Goal: Task Accomplishment & Management: Complete application form

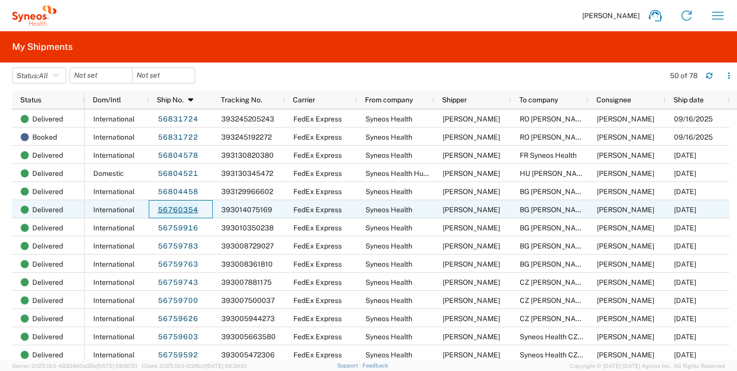
click at [169, 211] on link "56760354" at bounding box center [177, 210] width 41 height 16
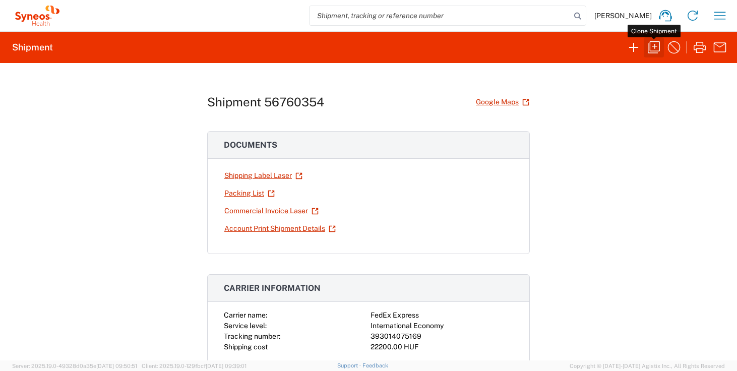
click at [658, 49] on icon "button" at bounding box center [654, 47] width 16 height 16
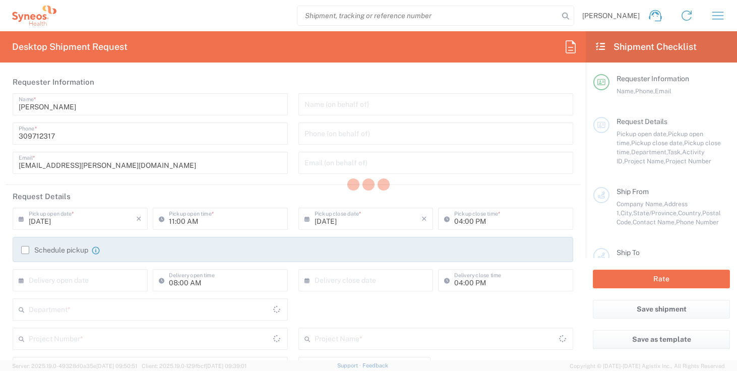
type input "09:30 AM"
type input "05:00 PM"
type input "Task"
type input "Break/Fix"
type textarea "[EMAIL_ADDRESS][PERSON_NAME][DOMAIN_NAME], [EMAIL_ADDRESS][DOMAIN_NAME]"
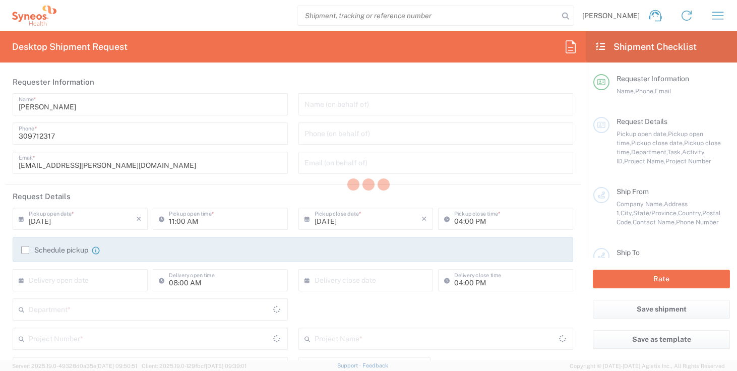
type input "Syneos Health"
type input "Irinyi [PERSON_NAME] 4-20,B building"
type input "2nd floor"
type input "[GEOGRAPHIC_DATA]"
type input "1117"
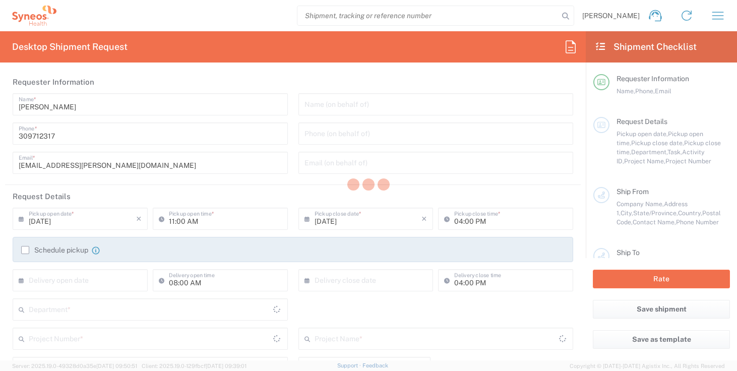
type input "Zsolt Varga"
type input "309712317"
type input "zsolt.varga@syneoshealth.com"
type input "BG Rumen Naydenov"
type input "Pryaka Polyana 8,"
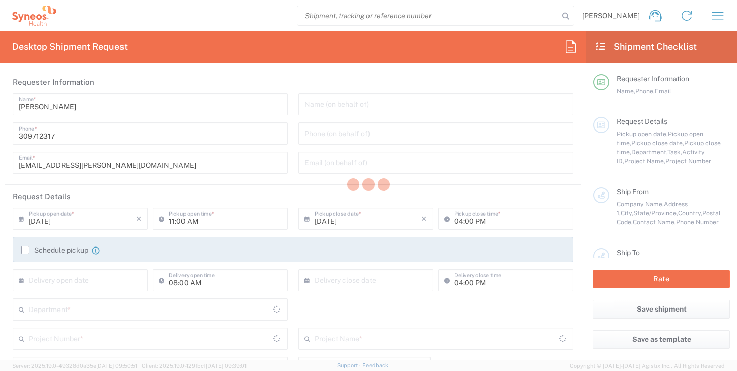
type input "Sofia"
type input "Bulgaria"
type input "1434"
type input "Rumen Naydenov"
type input "359 898 75 45 06"
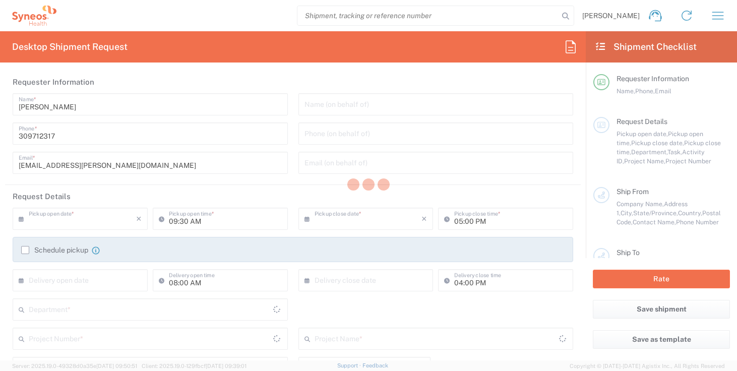
type input "Sender/Shipper"
type input "Repair/Warranty"
type input "Sender/Shipper"
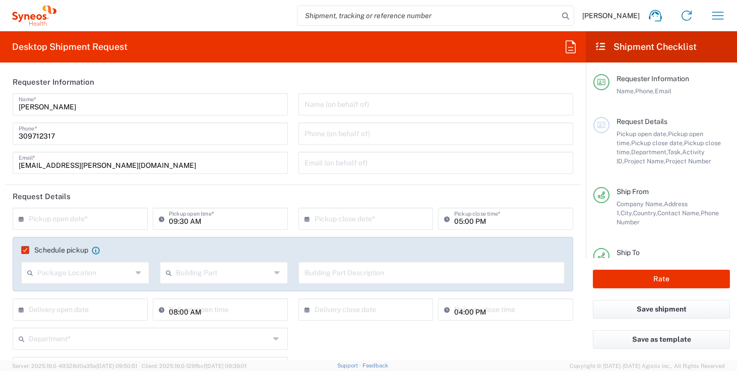
type input "Delivery Duty Paid"
type input "Hungary"
type input "Your Packaging"
type input "**6183 DEPARTMENTAL EXPENSE"
click at [82, 225] on input "text" at bounding box center [82, 218] width 107 height 18
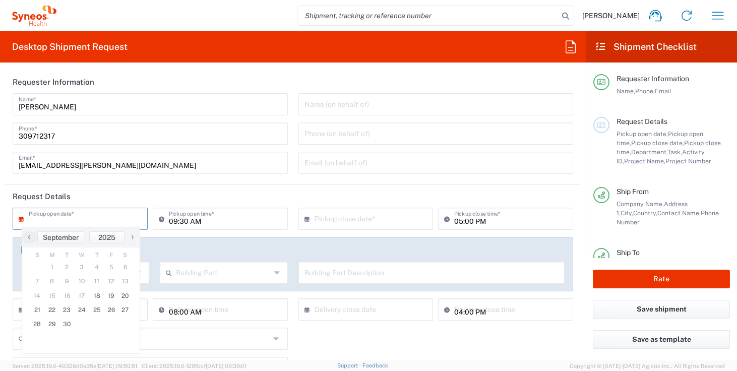
type input "Syneos Health Hungary Kft."
type input "6183"
type input "4510"
click at [94, 295] on span "18" at bounding box center [96, 296] width 15 height 14
type input "09/18/2025"
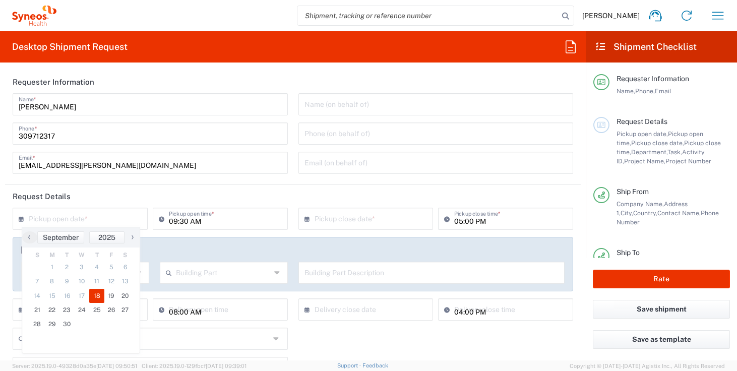
type input "09/18/2025"
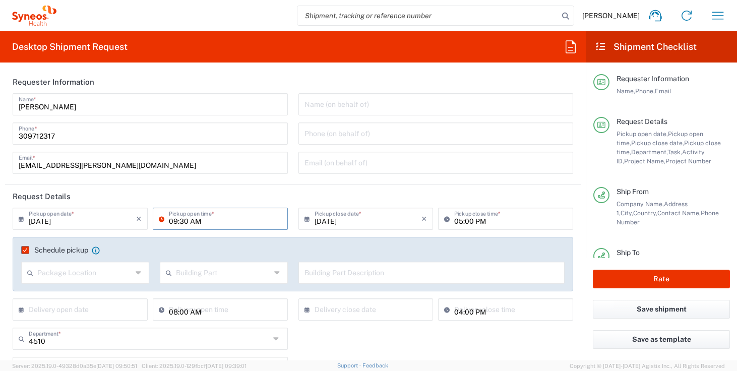
click at [176, 221] on input "09:30 AM" at bounding box center [225, 218] width 113 height 18
type input "11:30 AM"
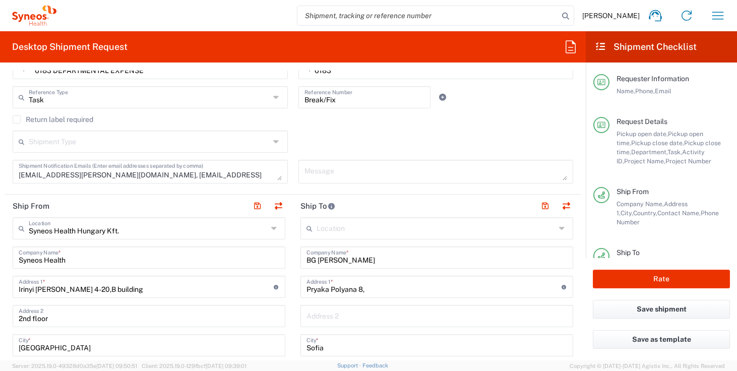
scroll to position [378, 0]
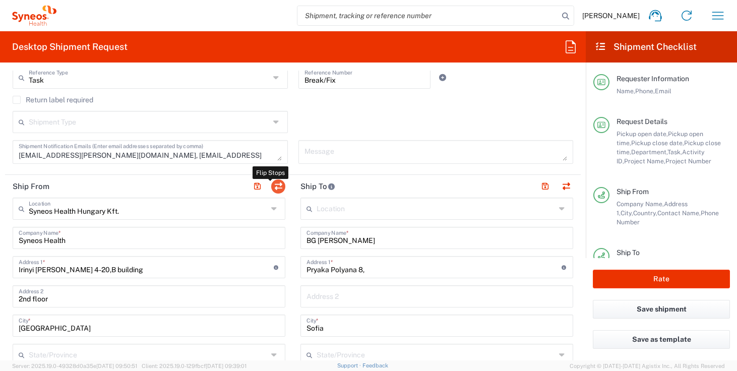
click at [271, 185] on button "button" at bounding box center [278, 186] width 14 height 14
type input "BG Rumen Naydenov"
type input "Pryaka Polyana 8,"
type input "Sofia"
type input "Bulgaria"
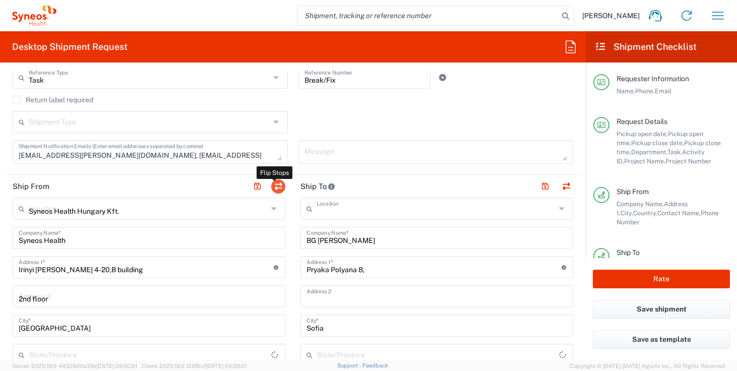
type input "1434"
type input "Rumen Naydenov"
type input "359 898 75 45 06"
type input "Syneos Health Hungary Kft."
type input "Syneos Health"
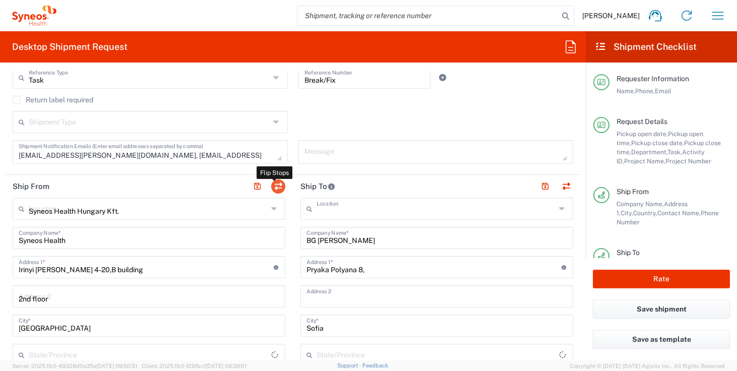
type input "Irinyi Jozsef u. 4-20,B building"
type input "2nd floor"
type input "Budapest"
type input "Hungary"
type input "1117"
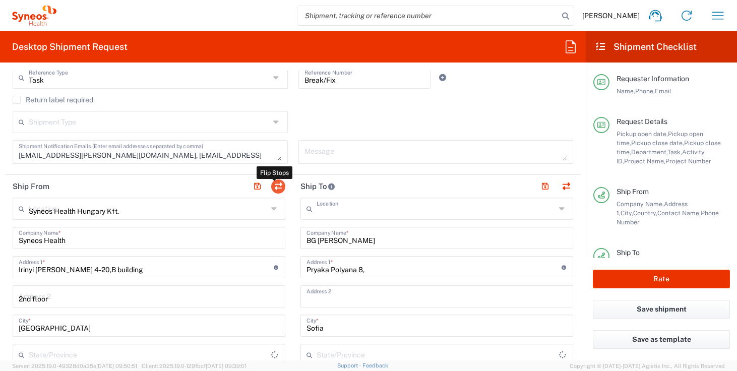
type input "Zsolt Varga"
type input "309712317"
type input "zsolt.varga@syneoshealth.com"
type input "Sender/Shipper"
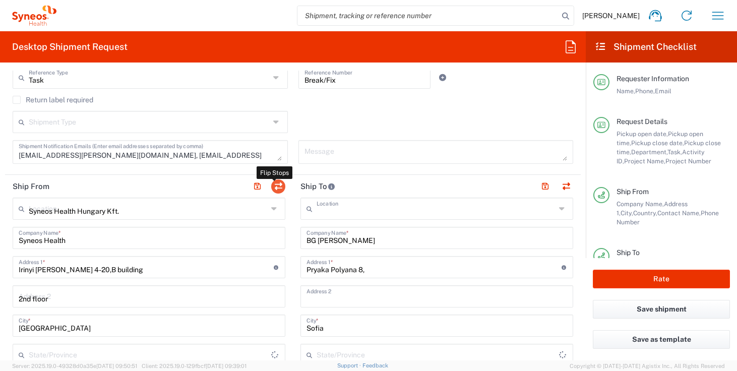
type input "Delivery Duty Paid"
type input "TIN"
type input "26186152"
type input "VAT"
type input "CZ 26186152"
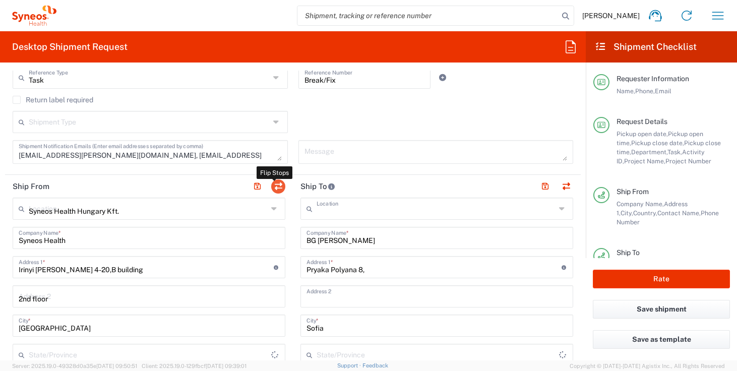
type input "VAT"
type input "HU 24901833"
type input "EORI"
type input "HU0028038708"
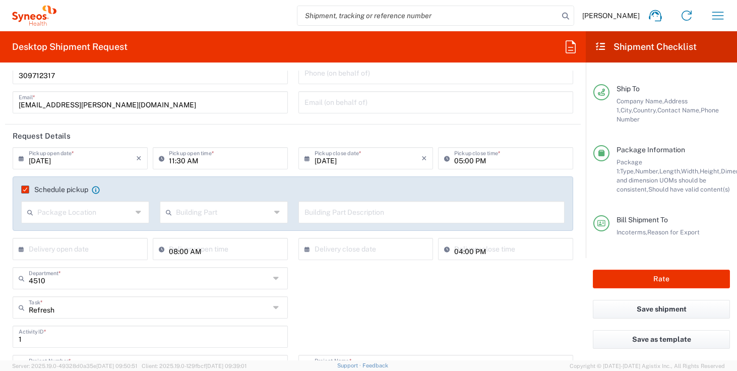
scroll to position [60, 0]
click at [650, 275] on button "Rate" at bounding box center [661, 279] width 137 height 19
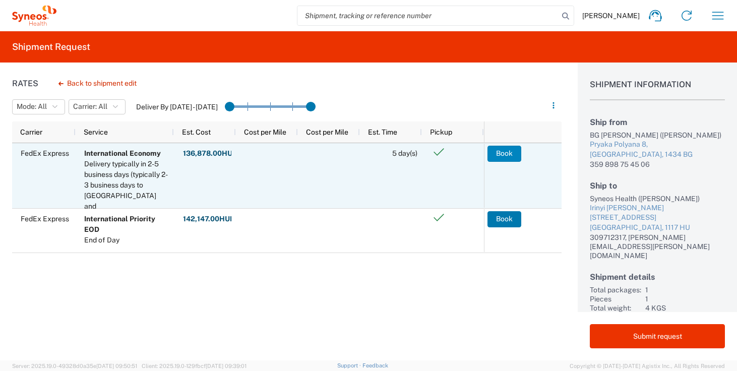
click at [511, 152] on button "Book" at bounding box center [504, 154] width 34 height 16
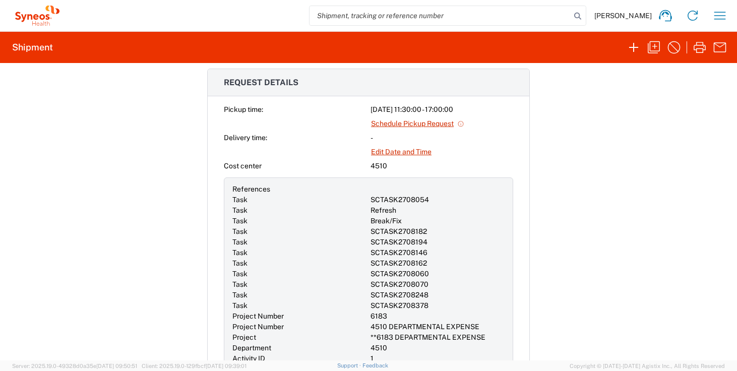
scroll to position [381, 0]
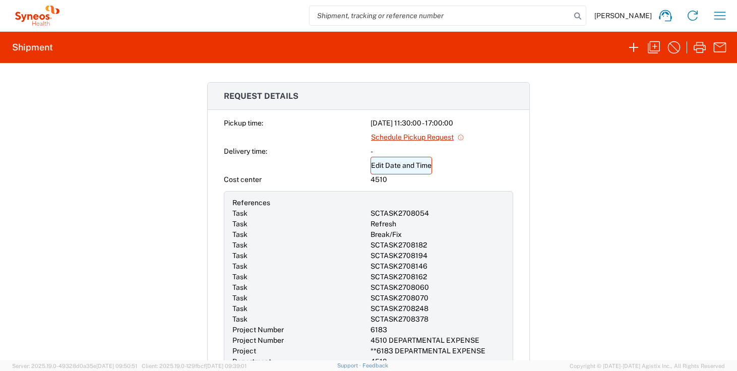
click at [407, 163] on link "Edit Date and Time" at bounding box center [400, 166] width 61 height 18
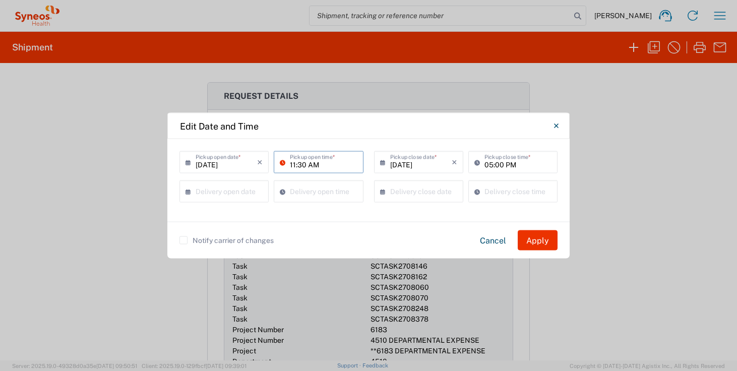
click at [297, 166] on input "11:30 AM" at bounding box center [323, 162] width 67 height 18
click at [315, 166] on input "1:30 AM" at bounding box center [323, 162] width 67 height 18
click at [421, 225] on div "Notify carrier of changes Cancel Apply" at bounding box center [368, 240] width 402 height 37
click at [294, 165] on input "01:30 PM" at bounding box center [323, 162] width 67 height 18
click at [314, 165] on input "12:30 PM" at bounding box center [323, 162] width 67 height 18
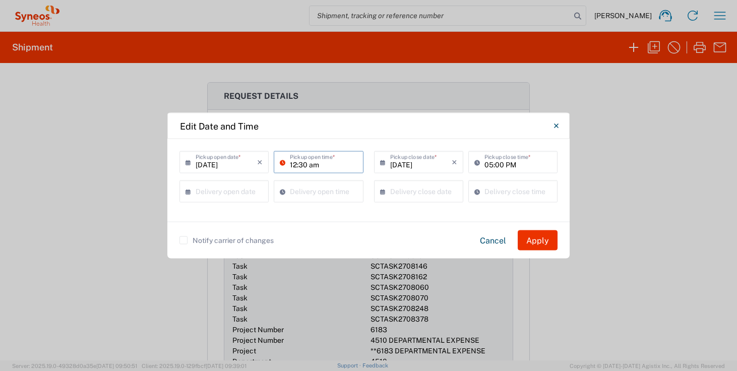
type input "12:30 AM"
click at [386, 217] on div "09/18/2025 × Pickup open date * Cancel Apply 12:30 AM Pickup open time * 09/18/…" at bounding box center [368, 180] width 402 height 83
click at [544, 232] on button "Apply" at bounding box center [538, 240] width 40 height 20
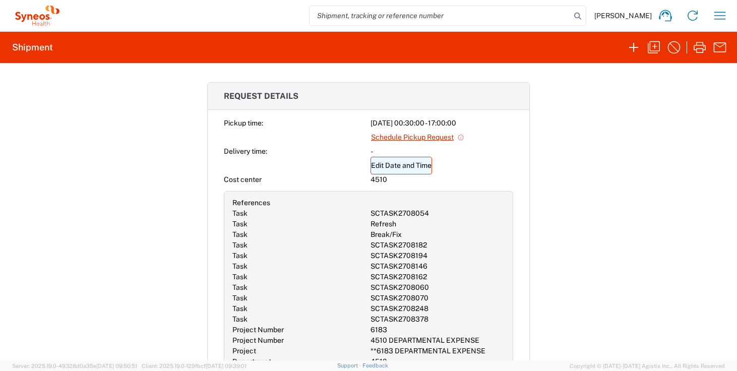
click at [397, 166] on link "Edit Date and Time" at bounding box center [400, 166] width 61 height 18
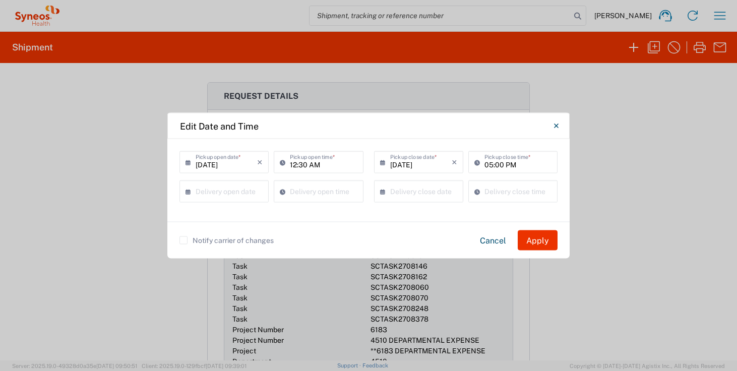
click at [317, 161] on input "12:30 AM" at bounding box center [323, 162] width 67 height 18
click at [317, 165] on input "12:30 AM" at bounding box center [323, 162] width 67 height 18
type input "12:30 PM"
click at [542, 241] on button "Apply" at bounding box center [538, 240] width 40 height 20
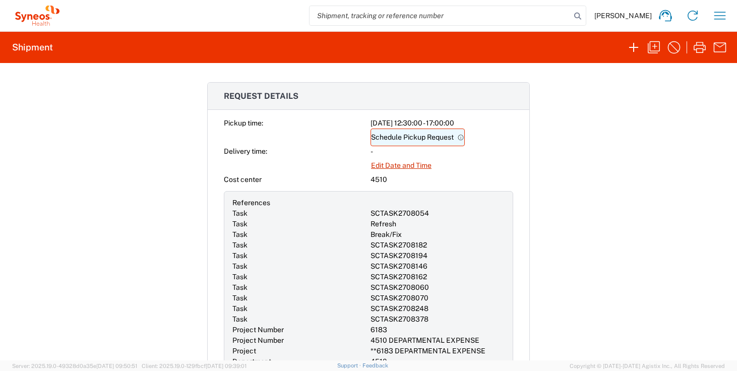
click at [393, 135] on link "Schedule Pickup Request" at bounding box center [417, 138] width 94 height 18
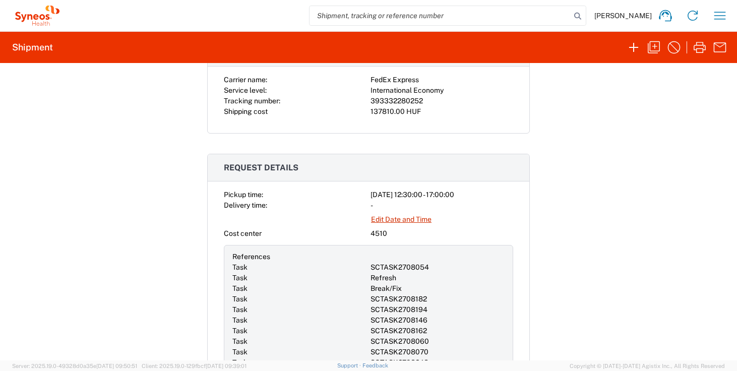
scroll to position [122, 0]
